Goal: Find specific page/section: Find specific page/section

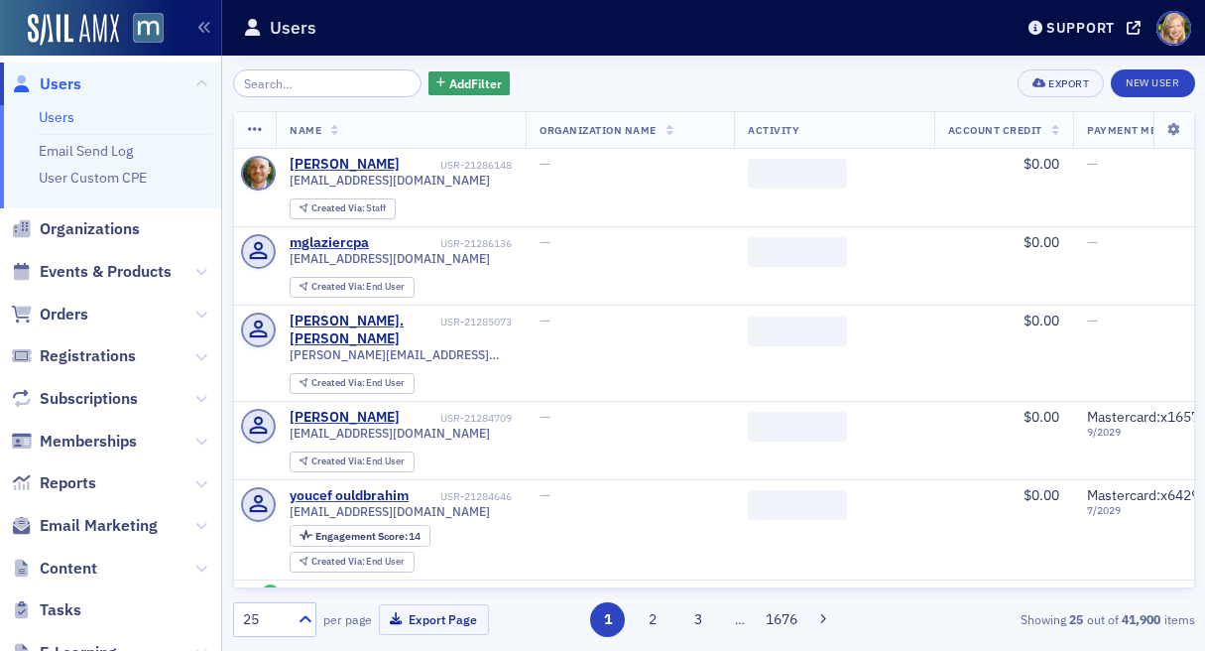
click at [68, 241] on span "Organizations" at bounding box center [110, 229] width 221 height 43
click at [71, 226] on span "Organizations" at bounding box center [90, 229] width 100 height 22
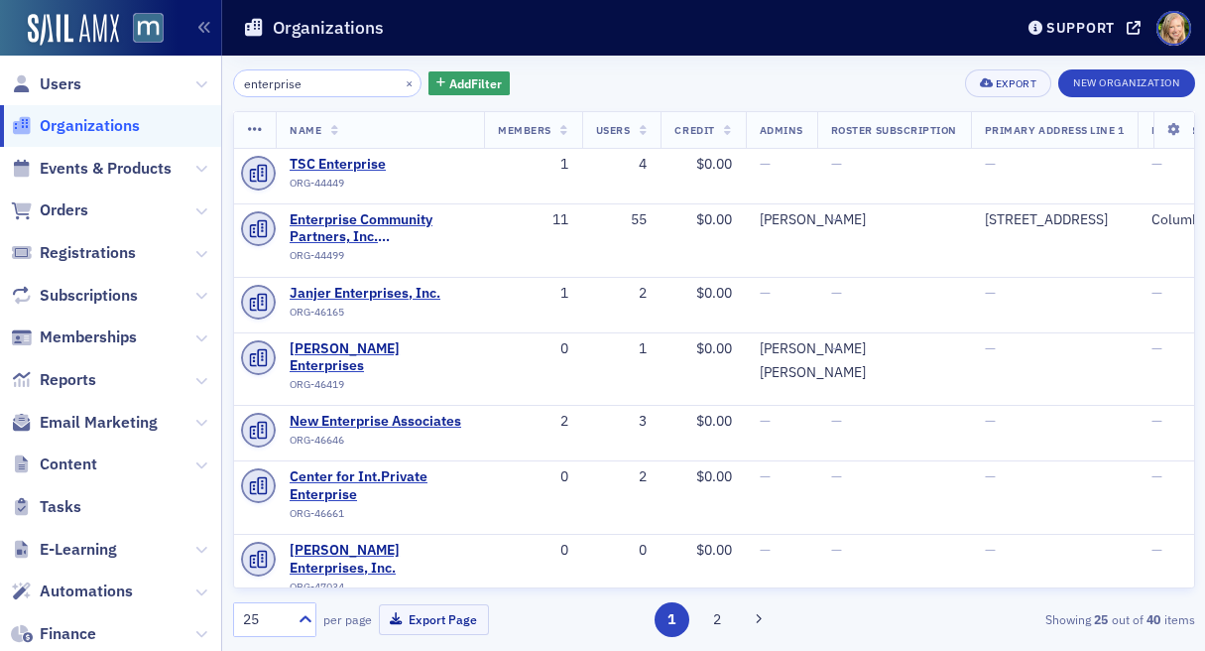
type input "enterprise"
